Goal: Information Seeking & Learning: Learn about a topic

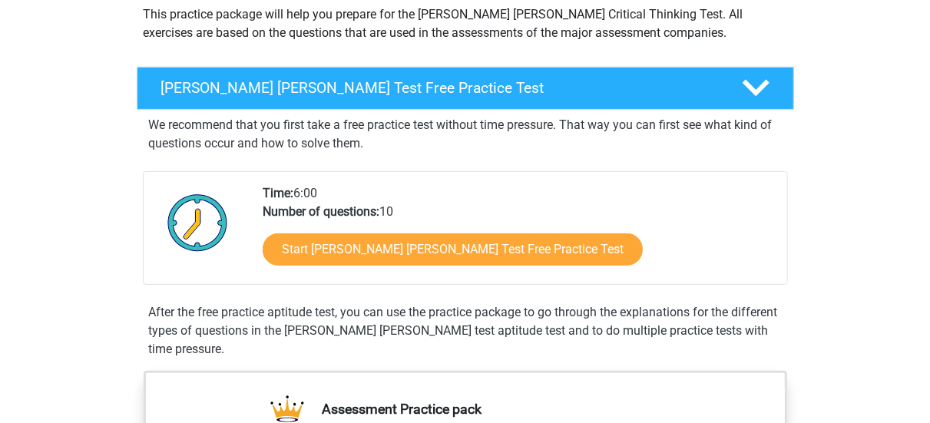
scroll to position [190, 0]
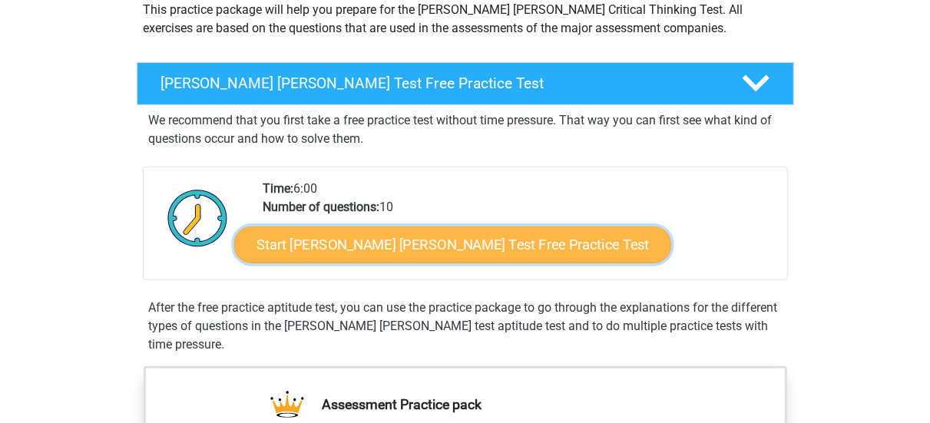
click at [434, 236] on link "Start Watson Glaser Test Free Practice Test" at bounding box center [452, 244] width 437 height 37
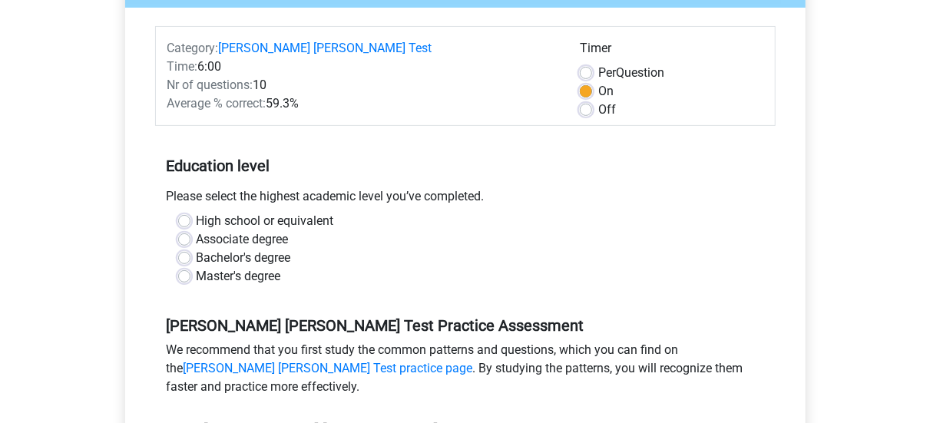
scroll to position [209, 0]
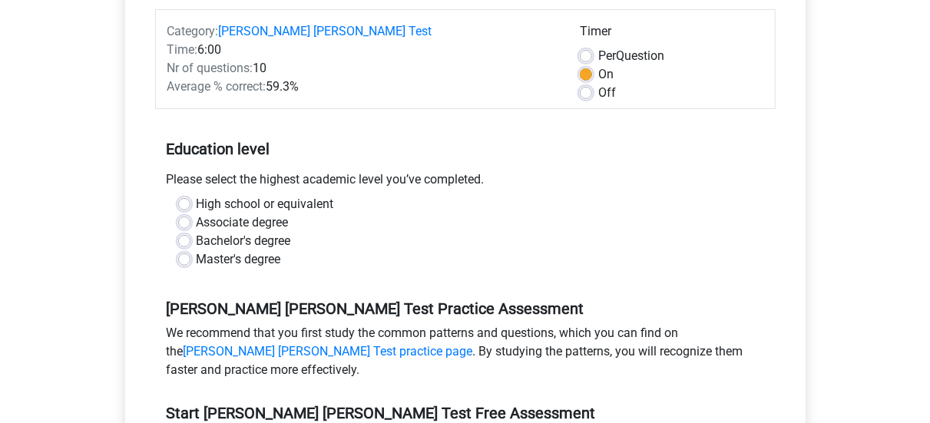
click at [183, 195] on div "High school or equivalent" at bounding box center [465, 204] width 574 height 18
click at [197, 195] on label "High school or equivalent" at bounding box center [265, 204] width 137 height 18
click at [180, 195] on input "High school or equivalent" at bounding box center [184, 202] width 12 height 15
radio input "true"
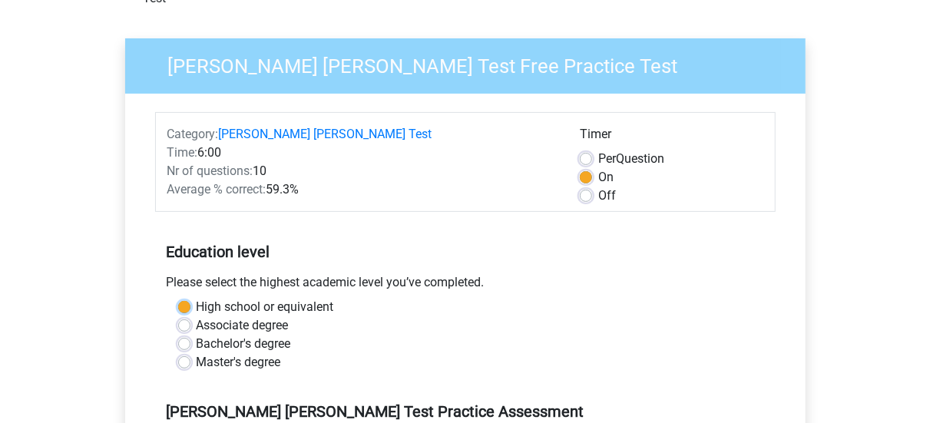
scroll to position [103, 0]
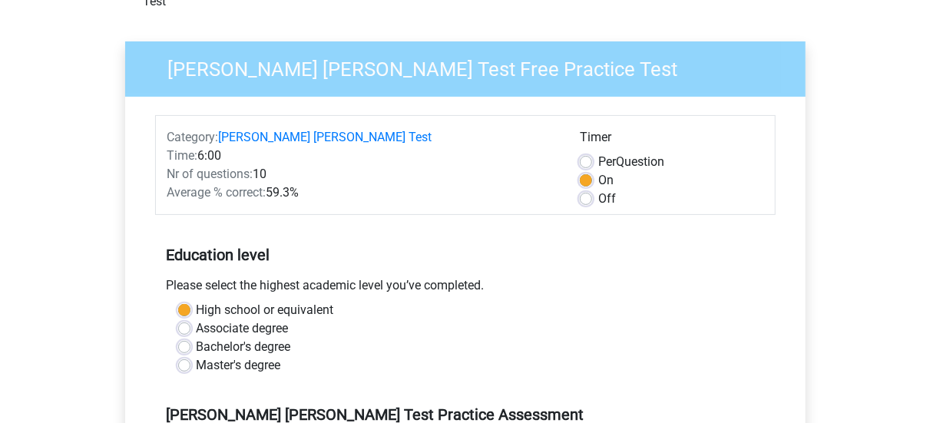
click at [598, 153] on label "Per Question" at bounding box center [631, 162] width 66 height 18
click at [584, 153] on input "Per Question" at bounding box center [586, 160] width 12 height 15
radio input "true"
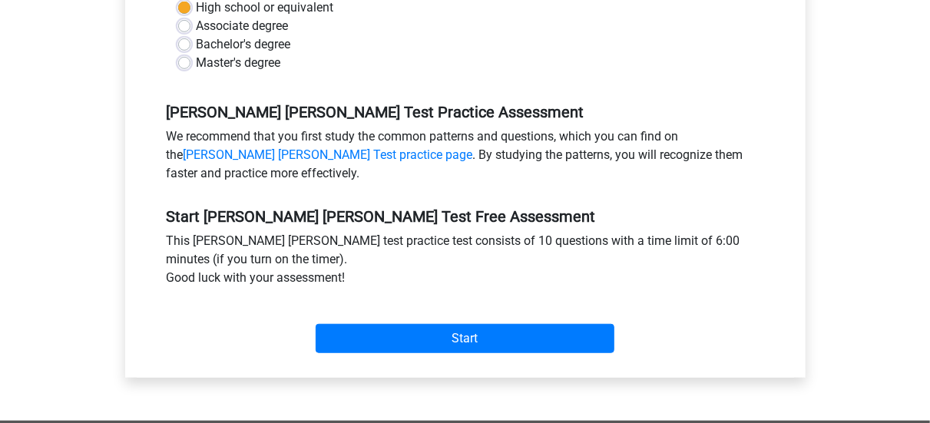
scroll to position [424, 0]
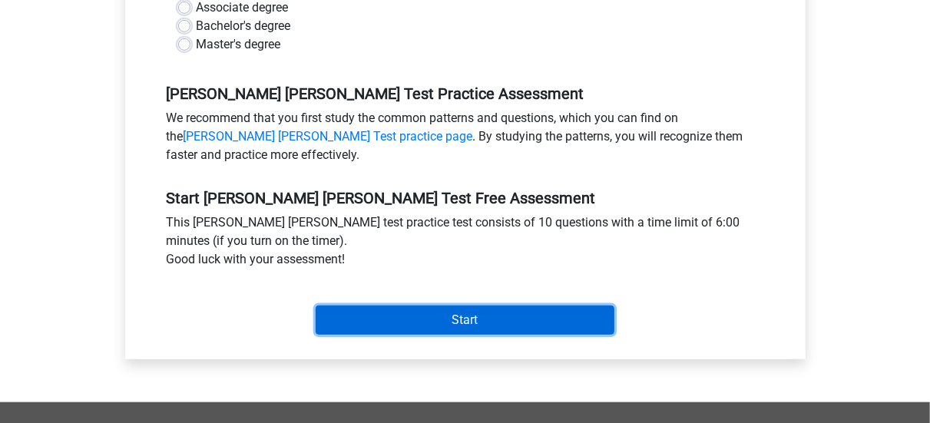
click at [518, 306] on input "Start" at bounding box center [464, 320] width 299 height 29
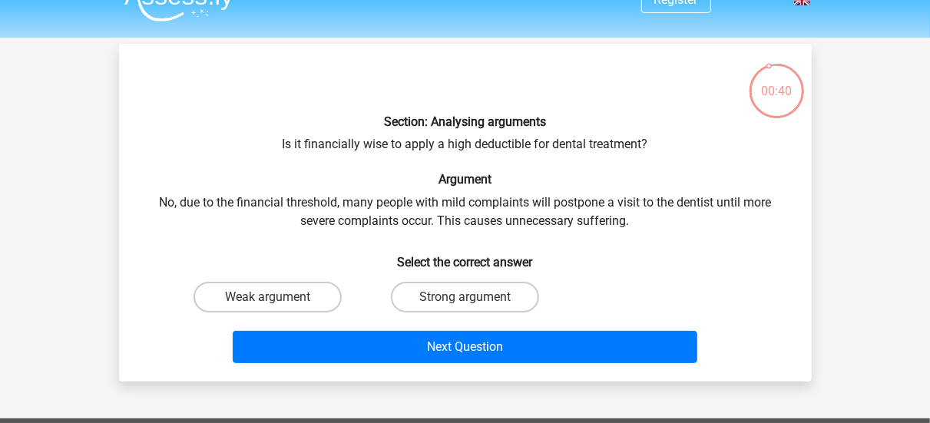
scroll to position [28, 0]
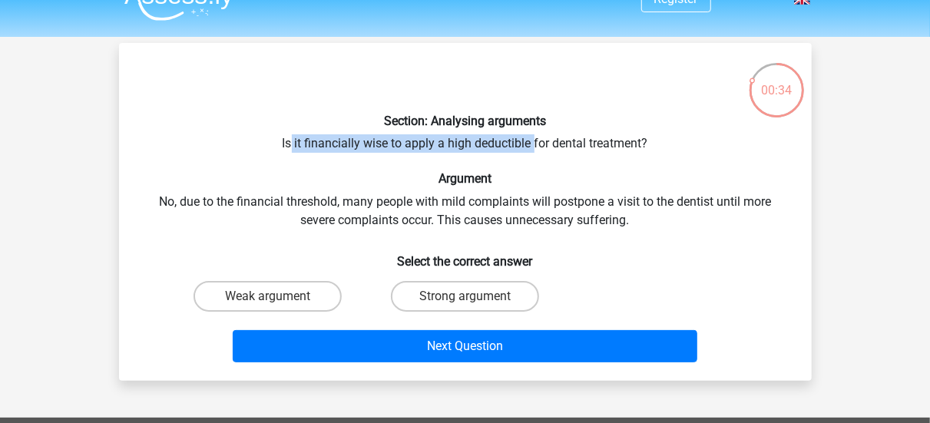
drag, startPoint x: 292, startPoint y: 145, endPoint x: 531, endPoint y: 144, distance: 239.5
click at [531, 144] on div "Section: Analysing arguments Is it financially wise to apply a high deductible …" at bounding box center [465, 211] width 680 height 313
click at [259, 298] on label "Weak argument" at bounding box center [267, 296] width 148 height 31
click at [267, 298] on input "Weak argument" at bounding box center [272, 301] width 10 height 10
radio input "true"
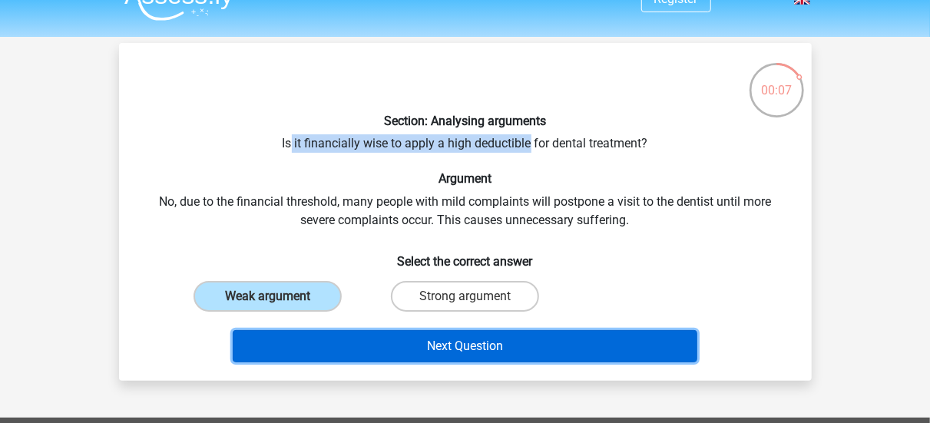
click at [287, 355] on button "Next Question" at bounding box center [465, 346] width 464 height 32
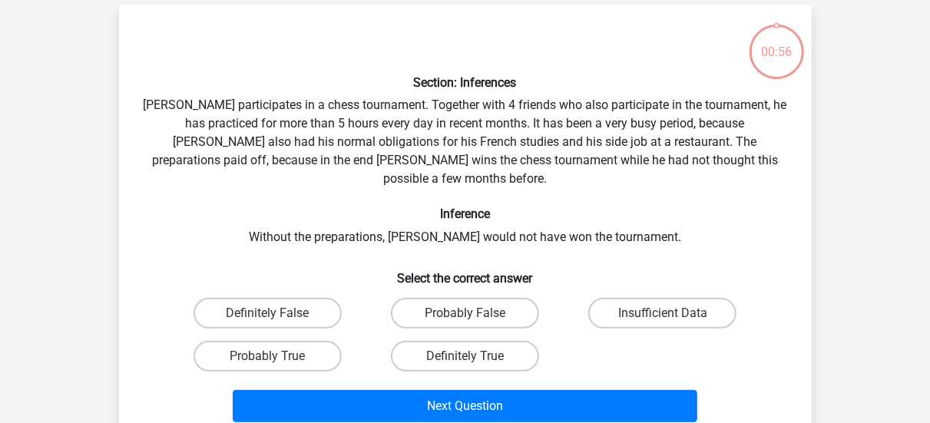
scroll to position [71, 0]
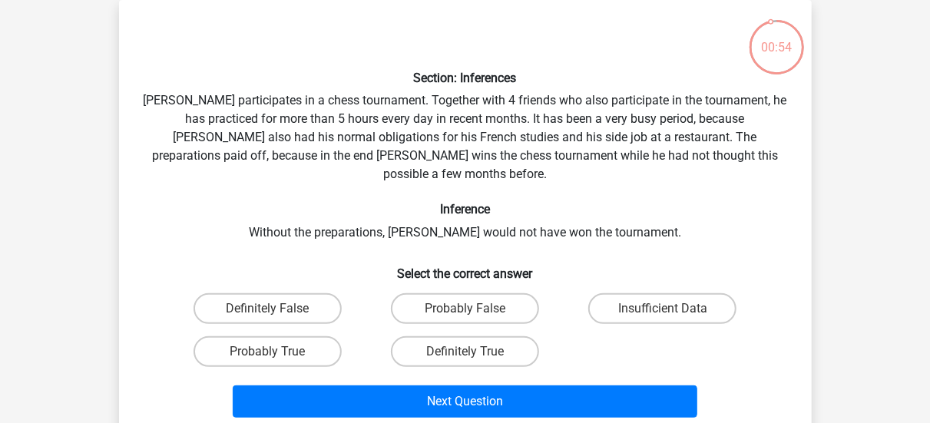
click at [794, 208] on div "Section: Inferences Pablo participates in a chess tournament. Together with 4 f…" at bounding box center [465, 217] width 680 height 411
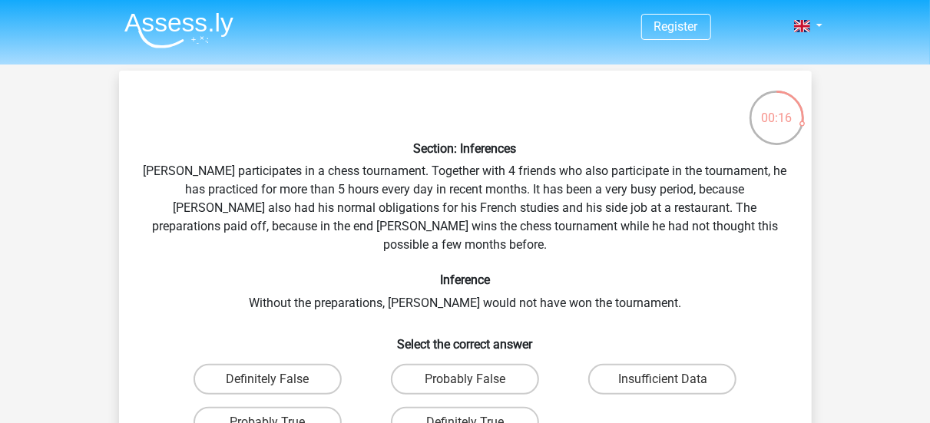
scroll to position [47, 0]
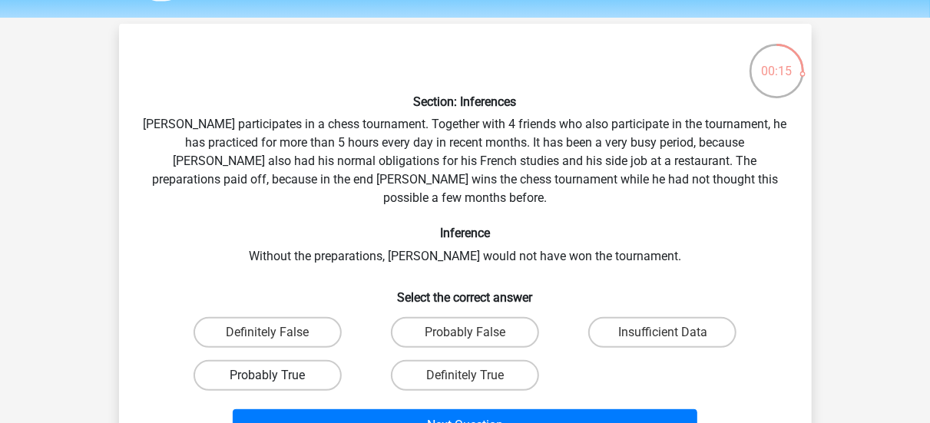
click at [306, 362] on label "Probably True" at bounding box center [267, 375] width 148 height 31
click at [277, 375] on input "Probably True" at bounding box center [272, 380] width 10 height 10
radio input "true"
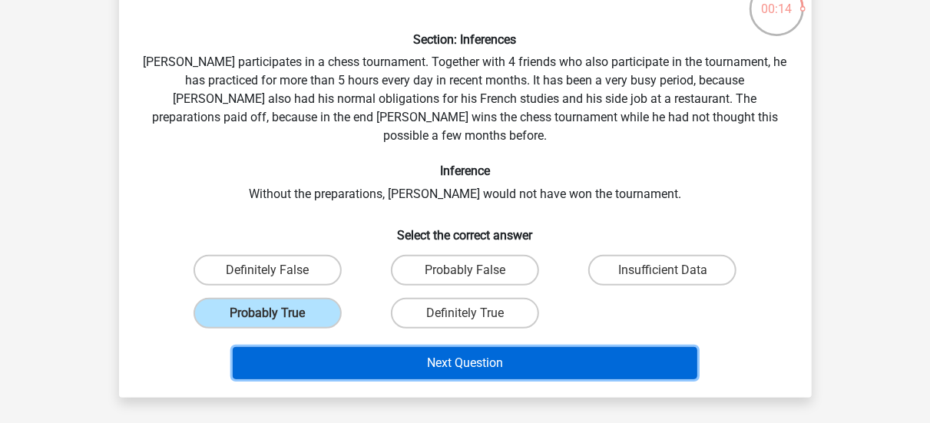
click at [504, 352] on button "Next Question" at bounding box center [465, 363] width 464 height 32
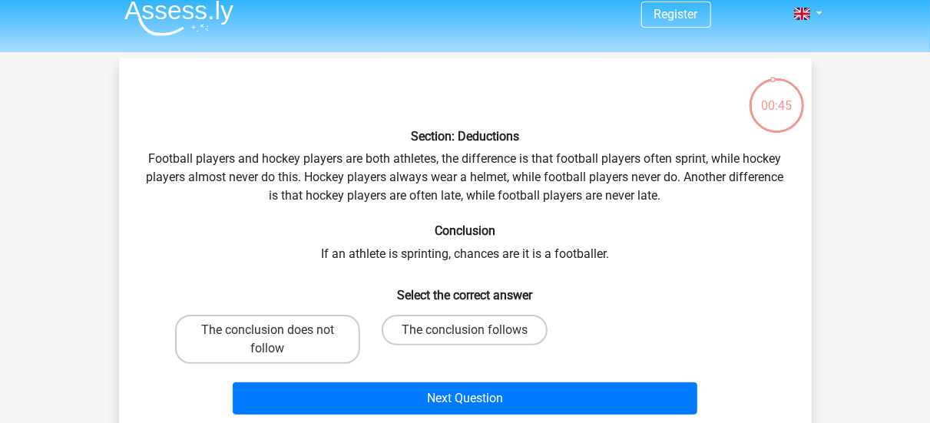
scroll to position [12, 0]
click at [253, 358] on label "The conclusion does not follow" at bounding box center [267, 339] width 185 height 49
click at [267, 340] on input "The conclusion does not follow" at bounding box center [272, 335] width 10 height 10
radio input "true"
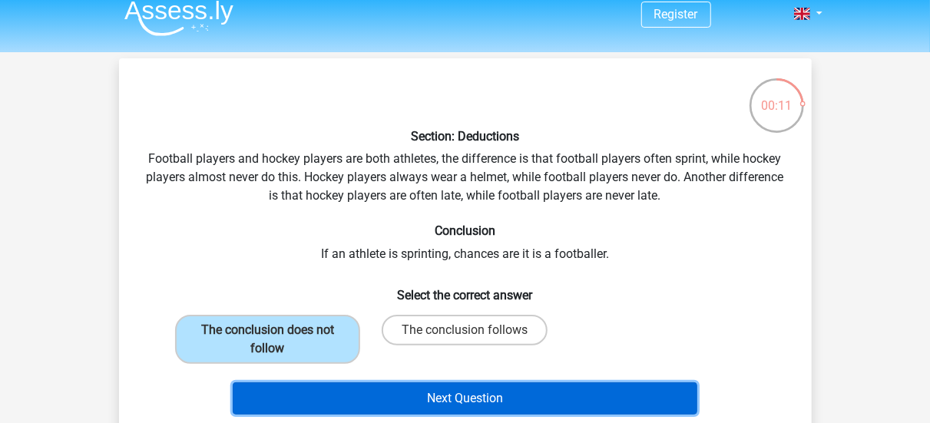
click at [267, 404] on button "Next Question" at bounding box center [465, 398] width 464 height 32
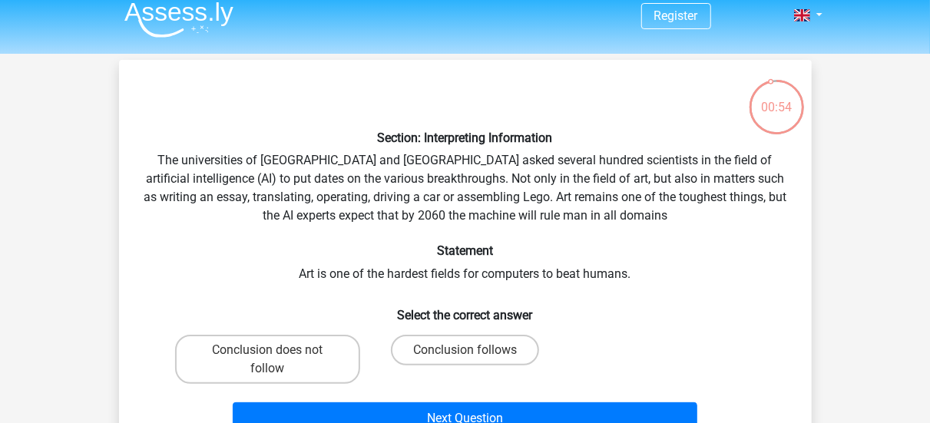
scroll to position [17, 0]
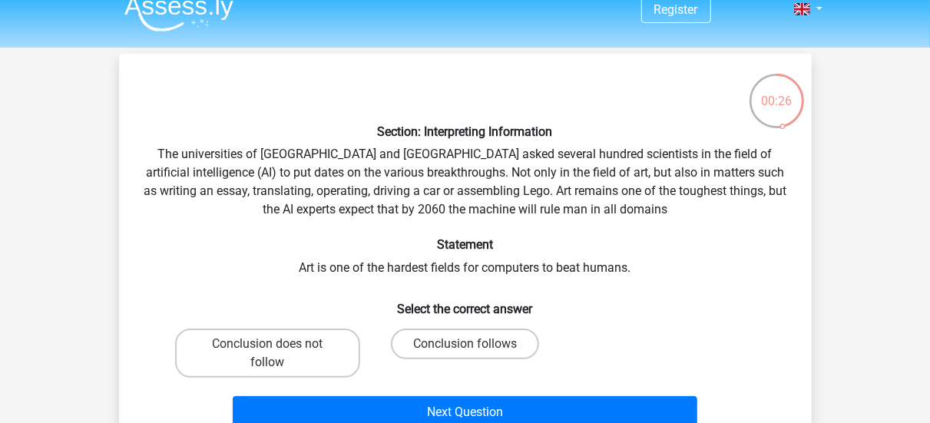
click at [449, 320] on div "Section: Interpreting Information The universities of Oxford and Yale asked sev…" at bounding box center [465, 250] width 680 height 368
click at [452, 348] on label "Conclusion follows" at bounding box center [465, 344] width 148 height 31
click at [464, 348] on input "Conclusion follows" at bounding box center [469, 349] width 10 height 10
radio input "true"
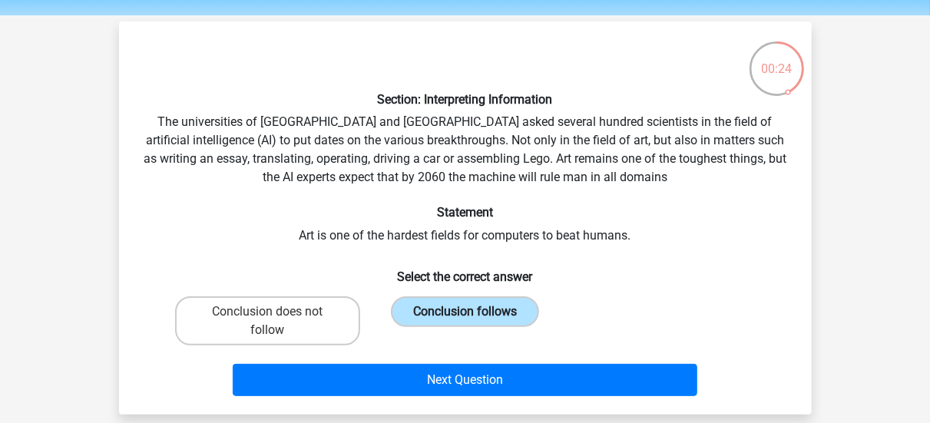
scroll to position [58, 0]
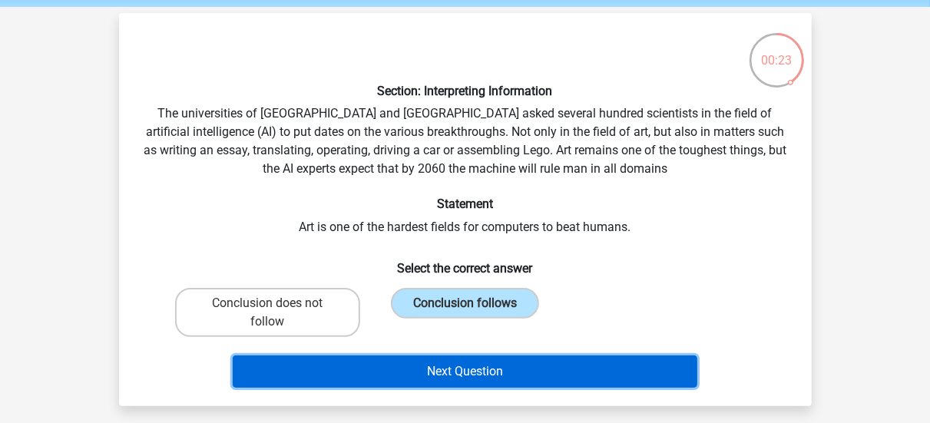
click at [289, 382] on button "Next Question" at bounding box center [465, 371] width 464 height 32
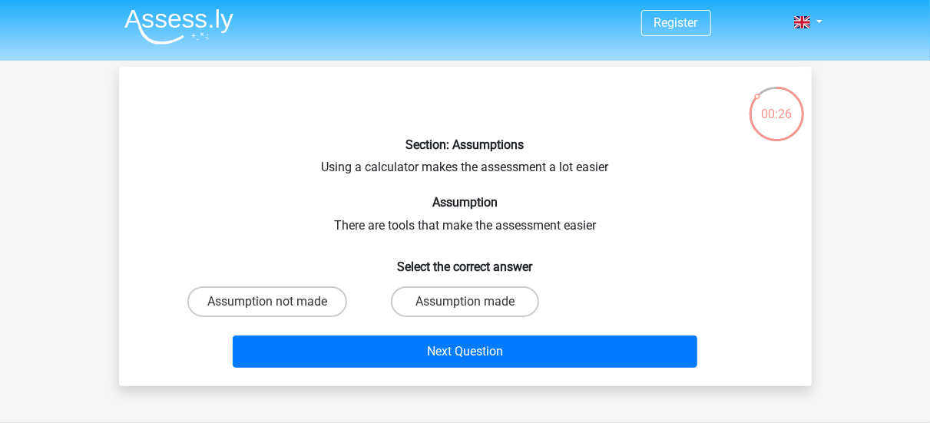
scroll to position [0, 0]
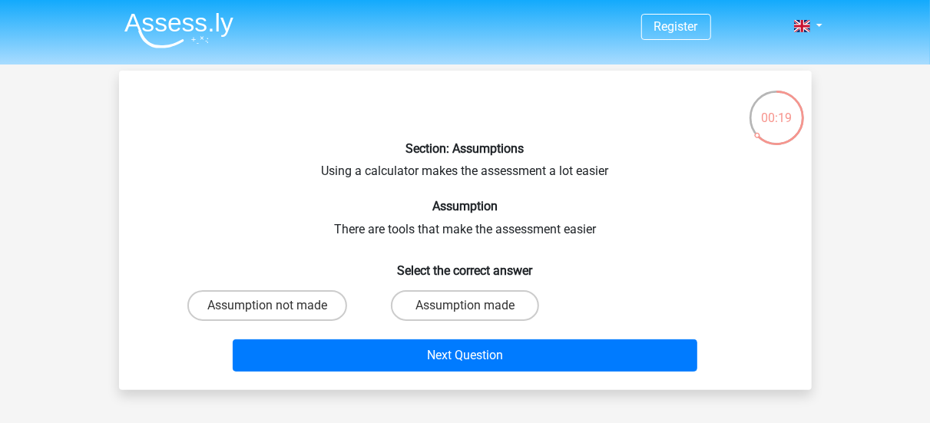
click at [243, 319] on label "Assumption not made" at bounding box center [267, 305] width 160 height 31
click at [267, 315] on input "Assumption not made" at bounding box center [272, 311] width 10 height 10
radio input "true"
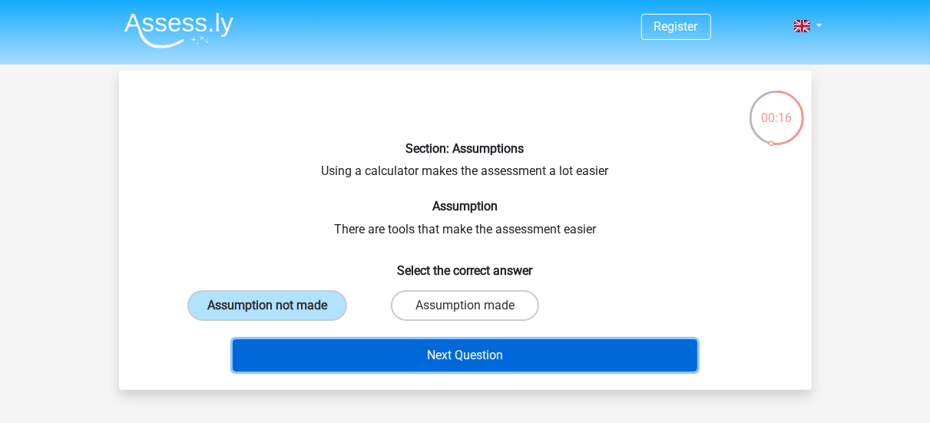
click at [273, 368] on button "Next Question" at bounding box center [465, 355] width 464 height 32
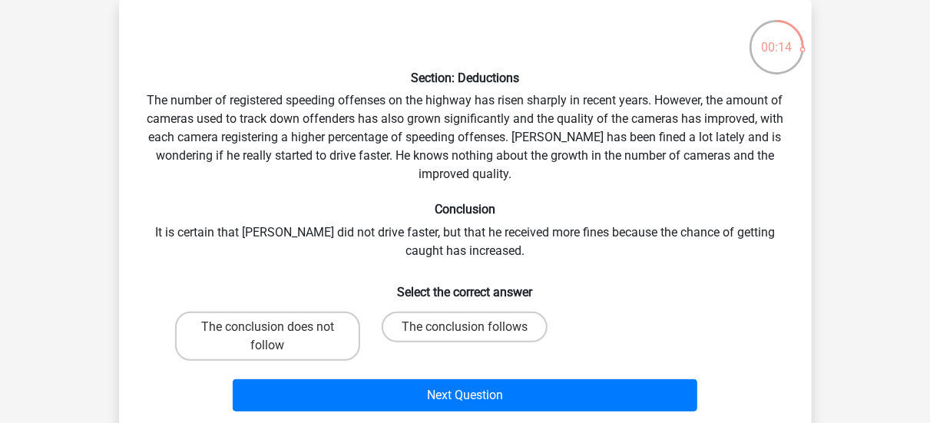
scroll to position [74, 0]
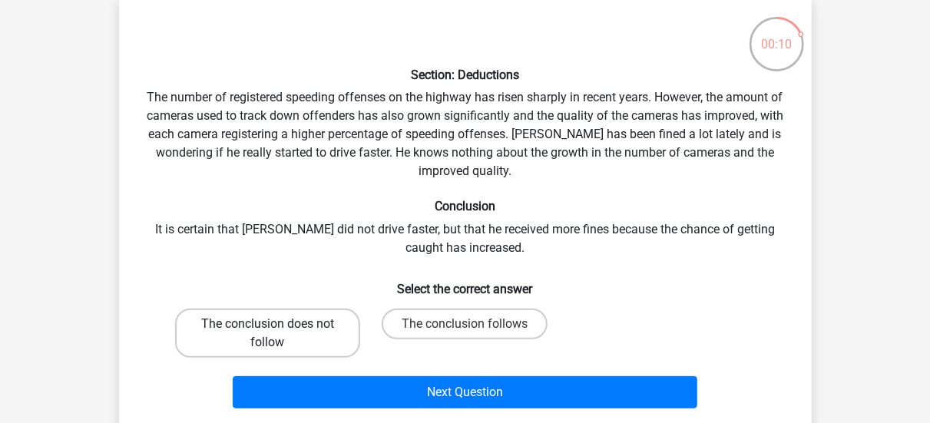
click at [333, 325] on label "The conclusion does not follow" at bounding box center [267, 333] width 185 height 49
click at [277, 325] on input "The conclusion does not follow" at bounding box center [272, 329] width 10 height 10
radio input "true"
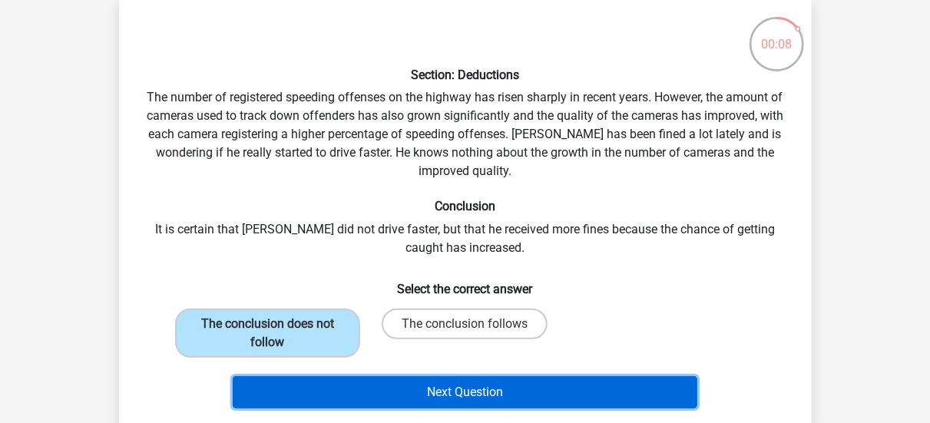
click at [485, 398] on button "Next Question" at bounding box center [465, 392] width 464 height 32
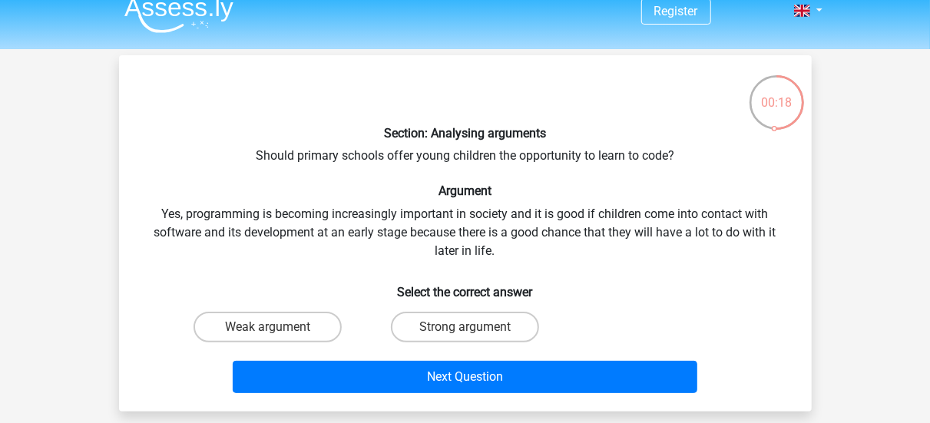
scroll to position [16, 0]
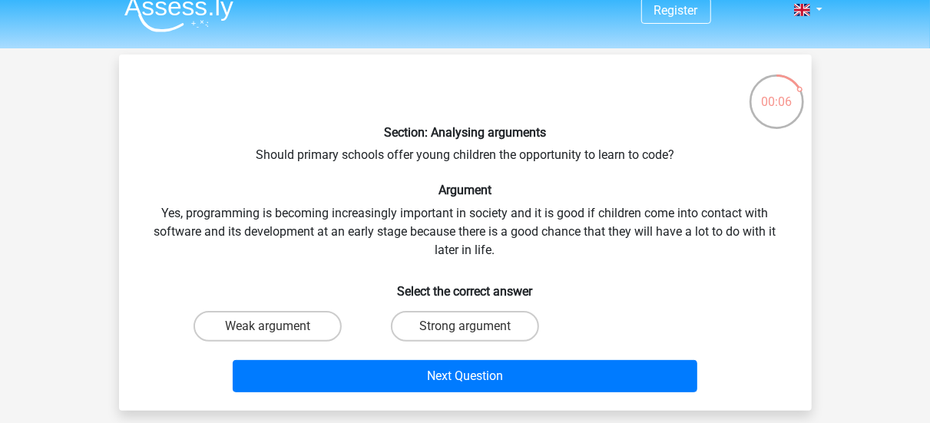
click at [498, 329] on label "Strong argument" at bounding box center [465, 326] width 148 height 31
click at [474, 329] on input "Strong argument" at bounding box center [469, 331] width 10 height 10
radio input "true"
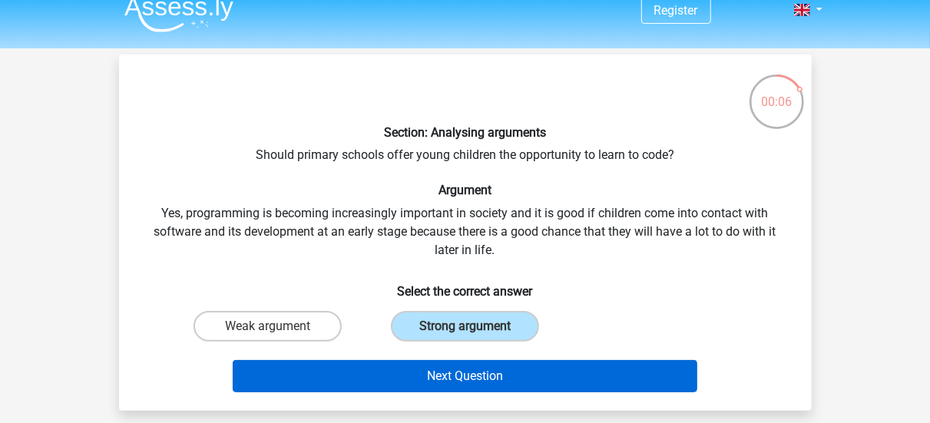
click at [524, 378] on button "Next Question" at bounding box center [465, 376] width 464 height 32
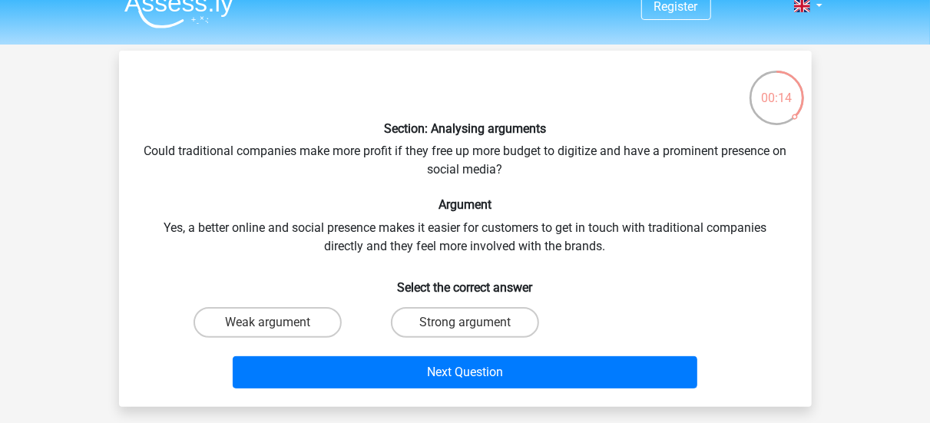
scroll to position [20, 0]
click at [521, 319] on label "Strong argument" at bounding box center [465, 322] width 148 height 31
click at [474, 322] on input "Strong argument" at bounding box center [469, 327] width 10 height 10
radio input "true"
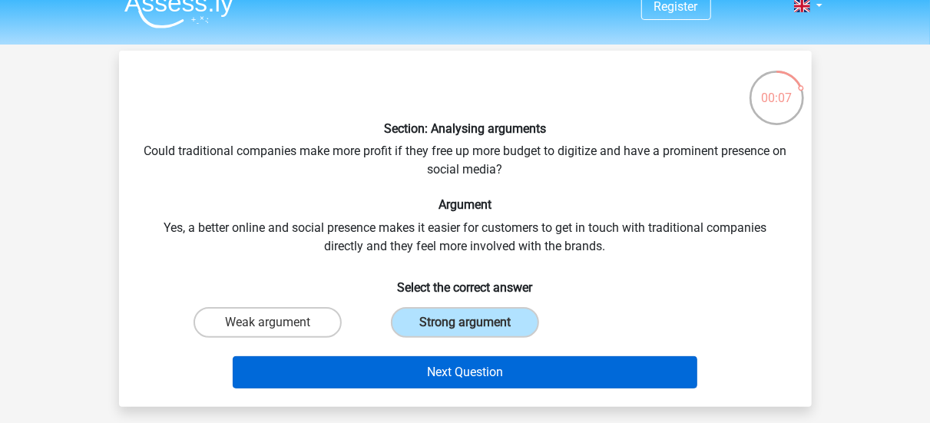
click at [539, 378] on button "Next Question" at bounding box center [465, 372] width 464 height 32
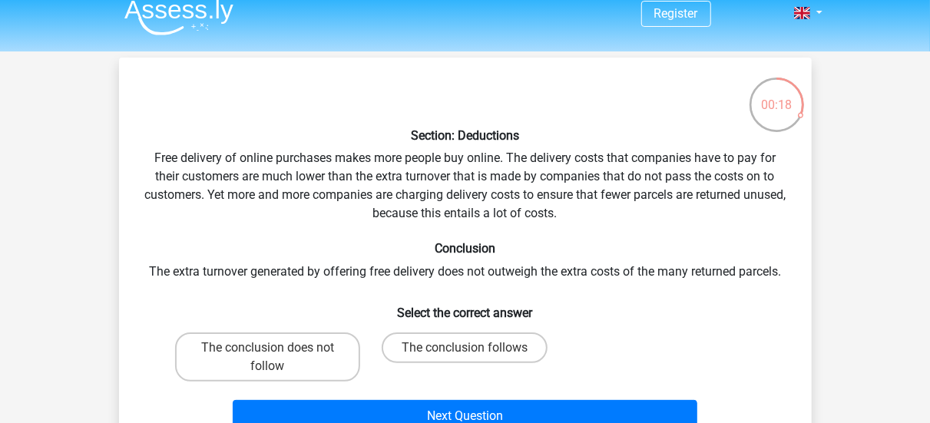
scroll to position [21, 0]
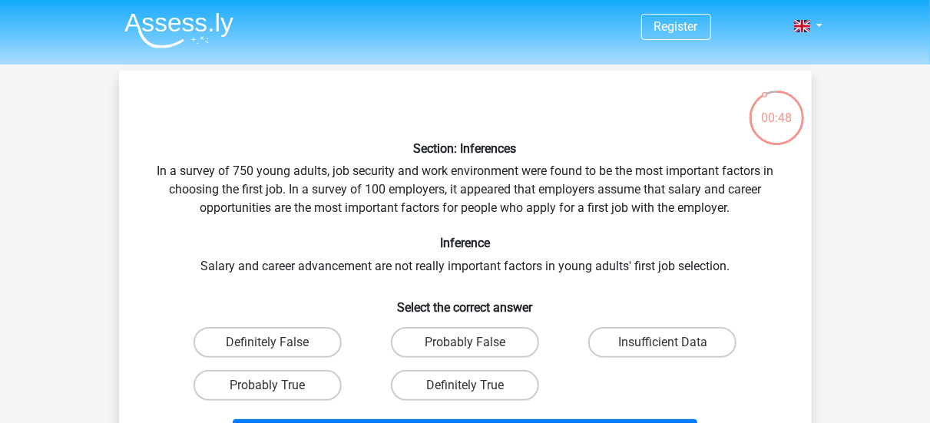
scroll to position [1, 0]
click at [418, 338] on label "Probably False" at bounding box center [465, 341] width 148 height 31
click at [464, 342] on input "Probably False" at bounding box center [469, 347] width 10 height 10
radio input "true"
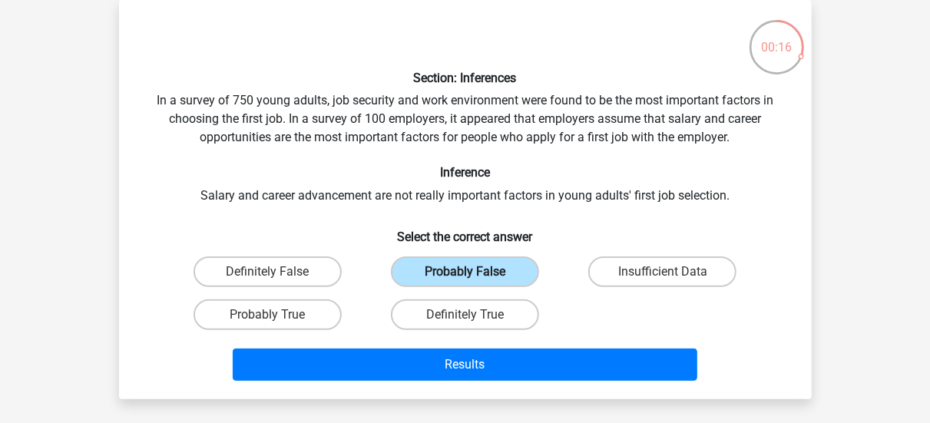
scroll to position [79, 0]
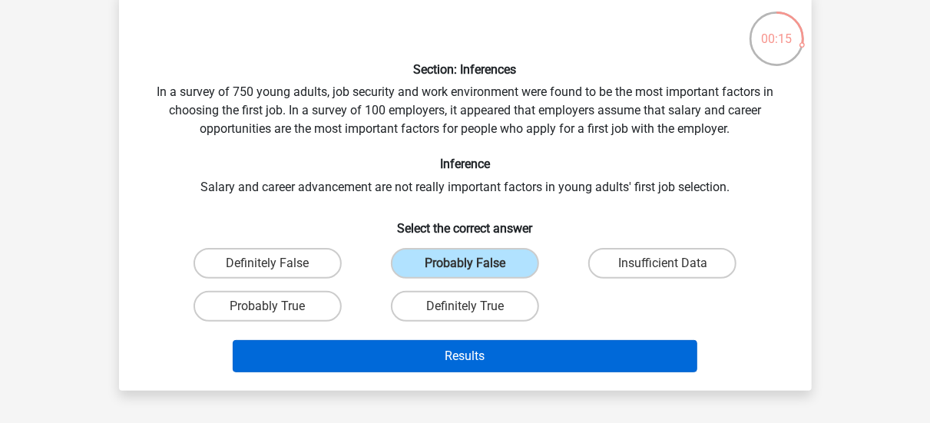
click at [398, 360] on button "Results" at bounding box center [465, 356] width 464 height 32
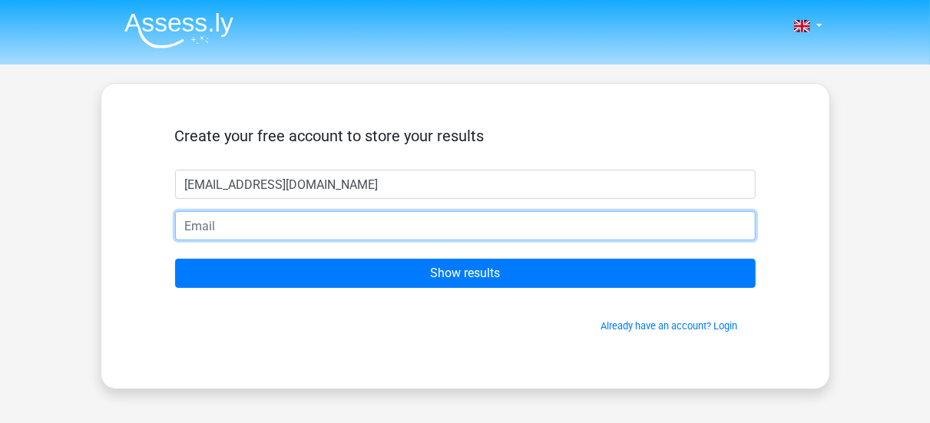
click at [333, 223] on input "email" at bounding box center [465, 225] width 580 height 29
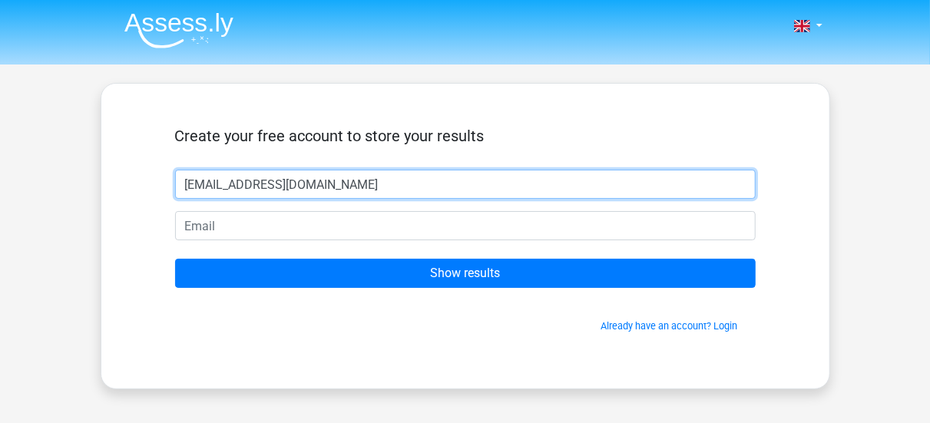
click at [377, 195] on input "[EMAIL_ADDRESS][DOMAIN_NAME]" at bounding box center [465, 184] width 580 height 29
drag, startPoint x: 247, startPoint y: 188, endPoint x: 155, endPoint y: 192, distance: 92.2
click at [155, 192] on div "Create your free account to store your results [EMAIL_ADDRESS][DOMAIN_NAME] Sho…" at bounding box center [465, 236] width 654 height 231
drag, startPoint x: 426, startPoint y: 183, endPoint x: 200, endPoint y: 195, distance: 226.0
click at [200, 195] on input "[EMAIL_ADDRESS][DOMAIN_NAME]" at bounding box center [465, 184] width 580 height 29
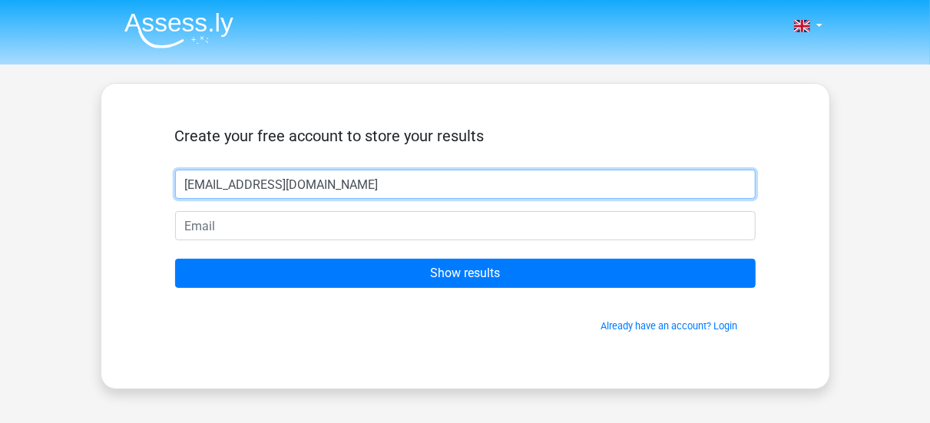
click at [200, 195] on input "[EMAIL_ADDRESS][DOMAIN_NAME]" at bounding box center [465, 184] width 580 height 29
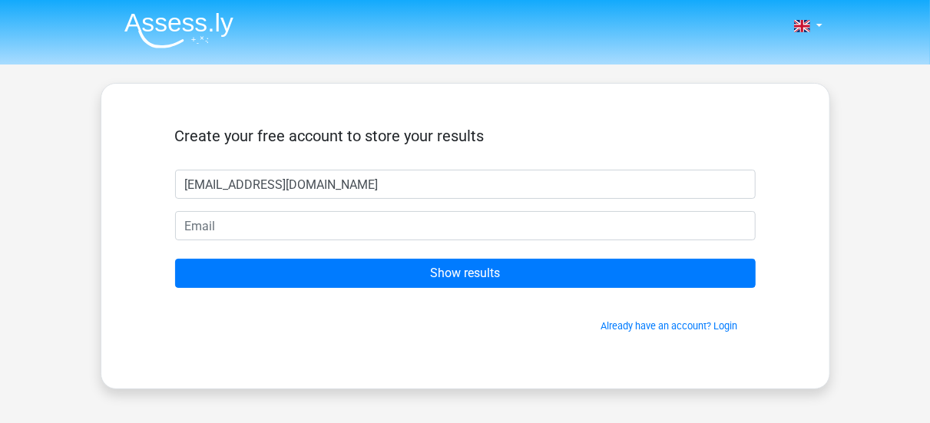
click at [351, 200] on form "Create your free account to store your results [EMAIL_ADDRESS][DOMAIN_NAME] Sho…" at bounding box center [465, 230] width 580 height 206
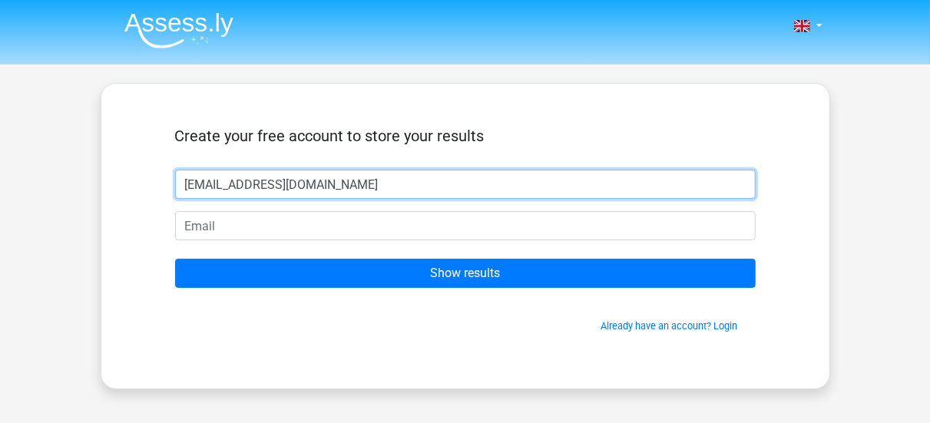
drag, startPoint x: 358, startPoint y: 187, endPoint x: 144, endPoint y: 162, distance: 215.7
click at [144, 162] on div "Create your free account to store your results [EMAIL_ADDRESS][DOMAIN_NAME] Sho…" at bounding box center [465, 236] width 654 height 231
type input "#"
type input "[DEMOGRAPHIC_DATA]"
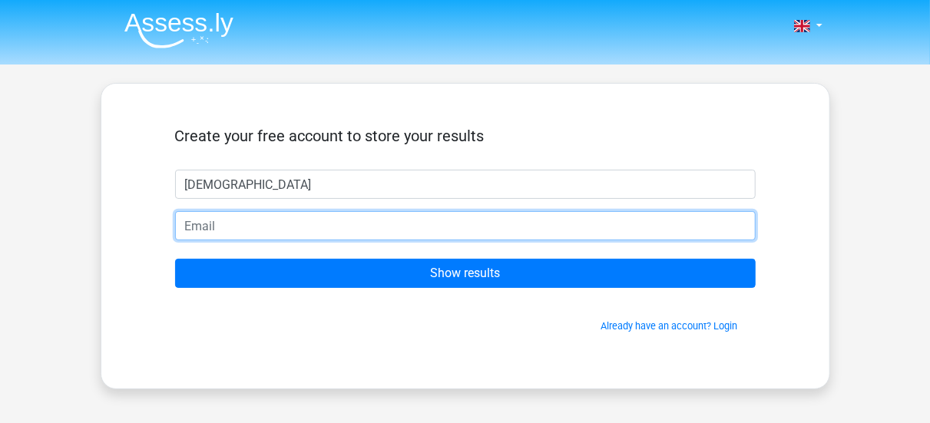
click at [223, 229] on input "email" at bounding box center [465, 225] width 580 height 29
paste input "[EMAIL_ADDRESS][DOMAIN_NAME]"
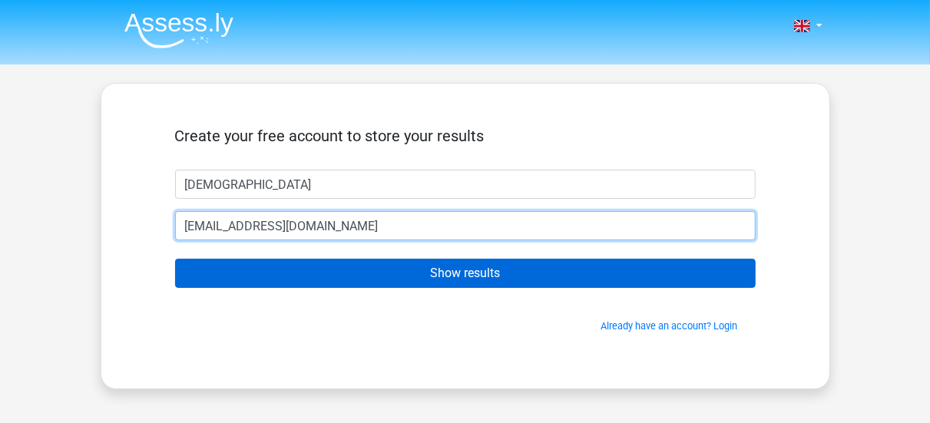
type input "[EMAIL_ADDRESS][DOMAIN_NAME]"
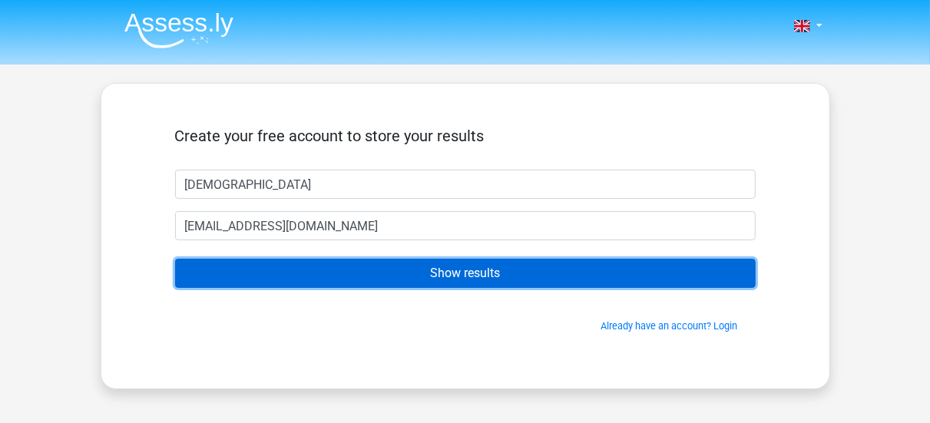
click at [420, 268] on input "Show results" at bounding box center [465, 273] width 580 height 29
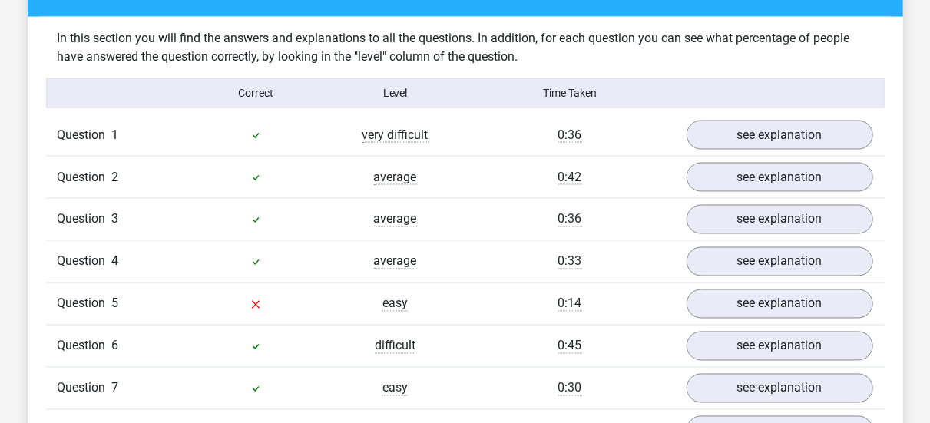
scroll to position [1187, 0]
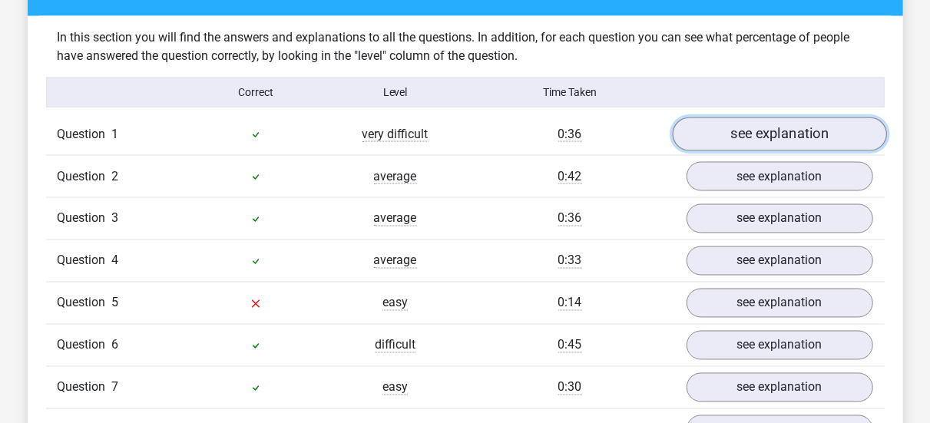
click at [828, 123] on link "see explanation" at bounding box center [779, 134] width 214 height 34
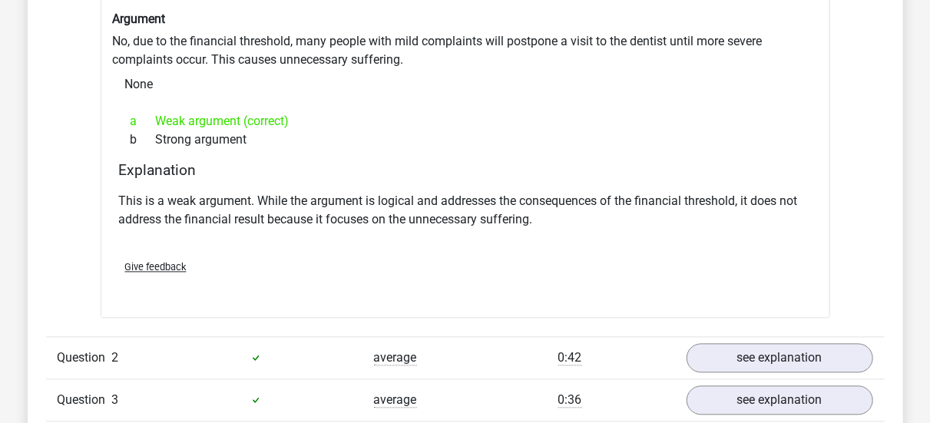
scroll to position [1676, 0]
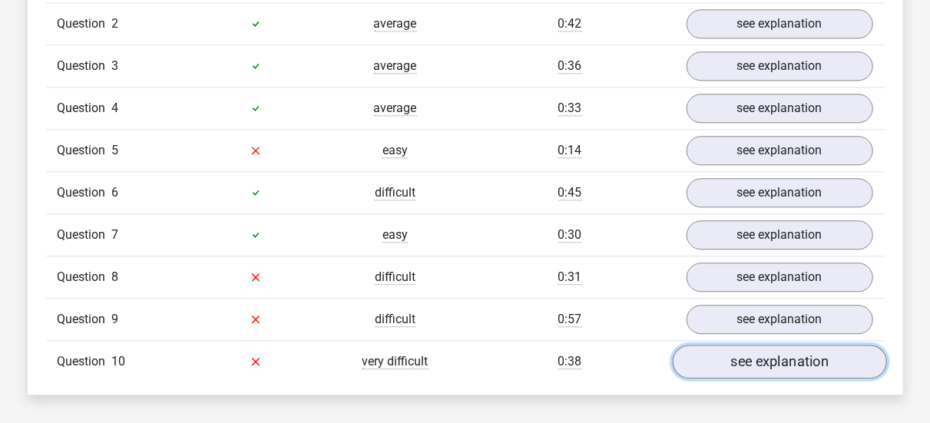
click at [834, 355] on link "see explanation" at bounding box center [779, 362] width 214 height 34
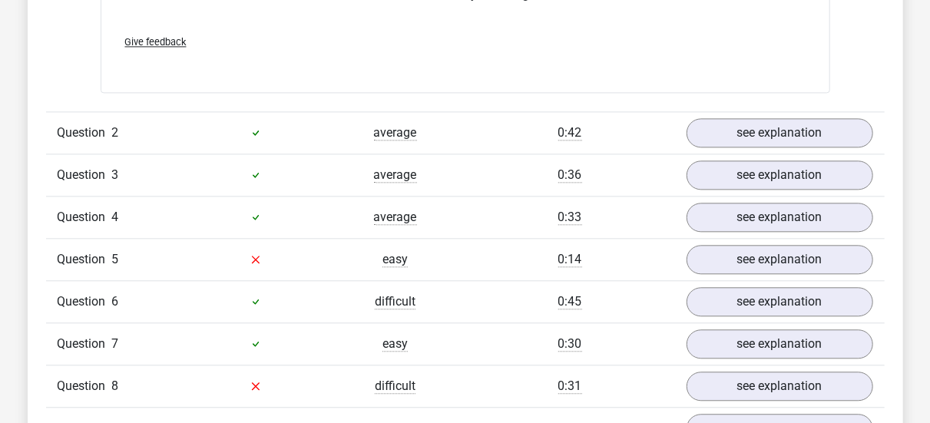
scroll to position [1634, 0]
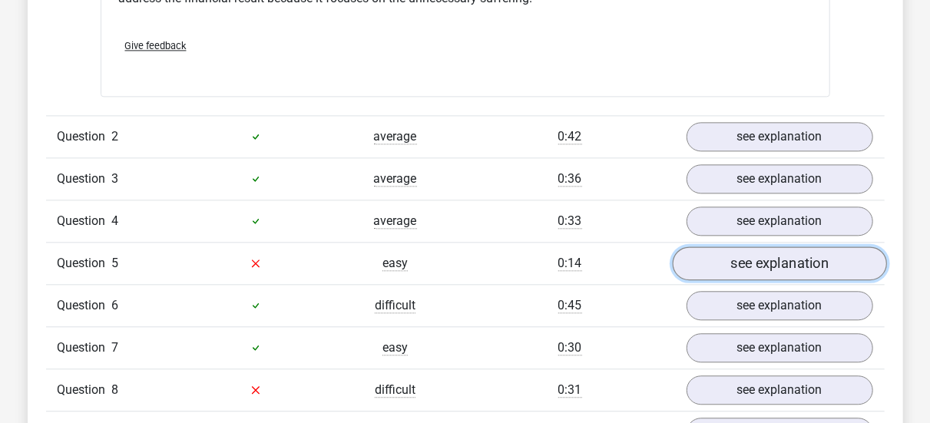
click at [854, 247] on link "see explanation" at bounding box center [779, 263] width 214 height 34
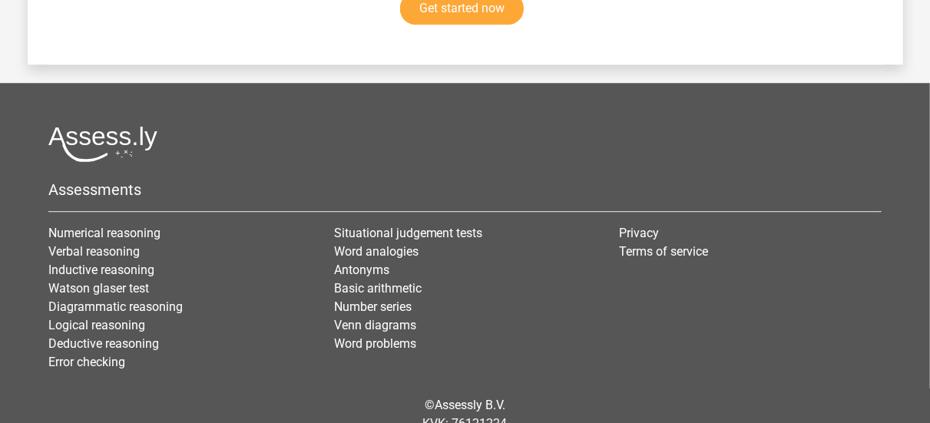
scroll to position [4913, 0]
